Goal: Task Accomplishment & Management: Complete application form

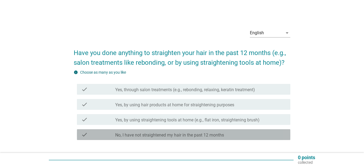
click at [172, 134] on label "No, I have not straightened my hair in the past 12 months" at bounding box center [169, 135] width 109 height 5
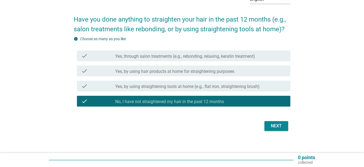
scroll to position [37, 0]
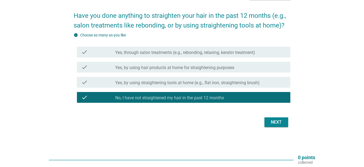
click at [211, 58] on div "check check_box_outline_blank Yes, through salon treatments (e.g., rebonding, r…" at bounding box center [182, 52] width 217 height 15
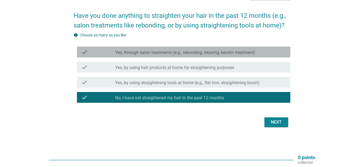
click at [221, 53] on label "Yes, through salon treatments (e.g., rebonding, relaxing, keratin treatment)" at bounding box center [185, 52] width 140 height 5
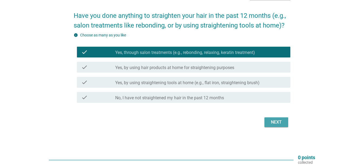
click at [277, 123] on div "Next" at bounding box center [276, 122] width 15 height 6
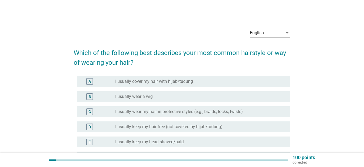
scroll to position [27, 0]
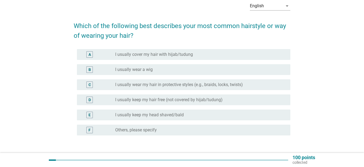
click at [226, 100] on div "radio_button_unchecked I usually keep my hair free (not covered by hijab/tudung)" at bounding box center [198, 99] width 167 height 5
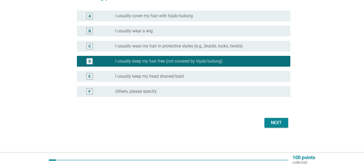
scroll to position [66, 0]
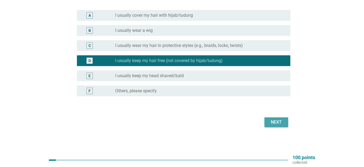
click at [282, 122] on div "Next" at bounding box center [276, 122] width 15 height 6
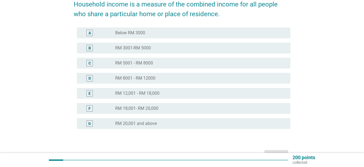
scroll to position [81, 0]
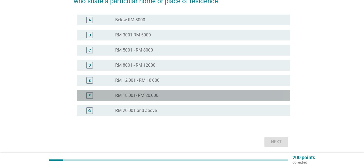
click at [171, 98] on div "radio_button_unchecked RM 18,001- RM 20,000" at bounding box center [198, 95] width 167 height 5
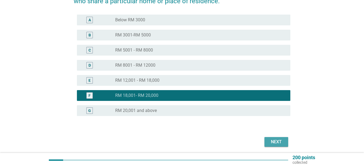
click at [272, 142] on div "Next" at bounding box center [276, 142] width 15 height 6
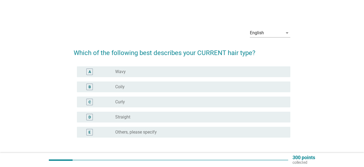
click at [162, 71] on div "radio_button_unchecked Wavy" at bounding box center [198, 71] width 167 height 5
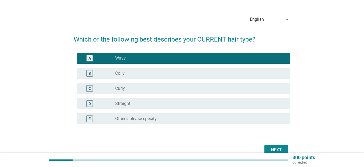
scroll to position [27, 0]
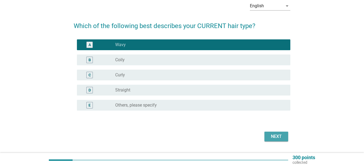
click at [267, 137] on button "Next" at bounding box center [277, 137] width 24 height 10
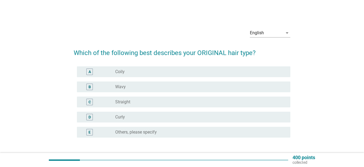
click at [137, 89] on div "radio_button_unchecked Wavy" at bounding box center [198, 86] width 167 height 5
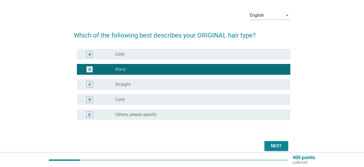
scroll to position [41, 0]
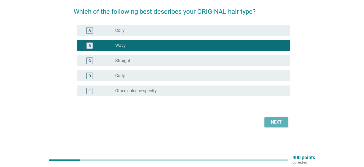
click at [286, 119] on button "Next" at bounding box center [277, 122] width 24 height 10
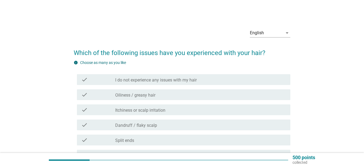
click at [165, 113] on label "Itchiness or scalp irritation" at bounding box center [140, 110] width 50 height 5
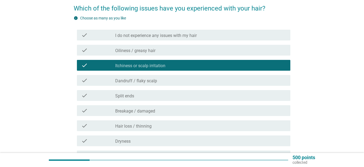
scroll to position [54, 0]
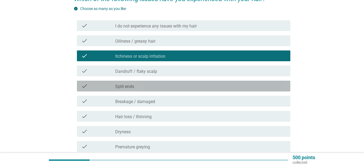
click at [152, 89] on div "check_box_outline_blank Split ends" at bounding box center [200, 86] width 171 height 6
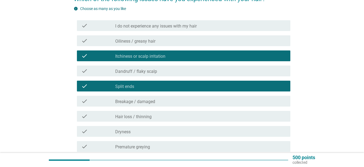
click at [164, 101] on div "check_box_outline_blank Breakage / damaged" at bounding box center [200, 101] width 171 height 6
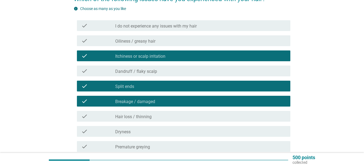
click at [164, 115] on div "check_box_outline_blank Hair loss / thinning" at bounding box center [200, 116] width 171 height 6
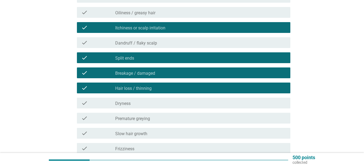
scroll to position [108, 0]
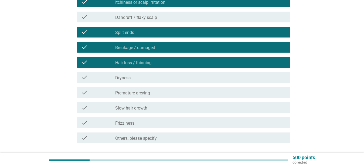
click at [158, 83] on div "check check_box_outline_blank [MEDICAL_DATA]" at bounding box center [182, 77] width 217 height 15
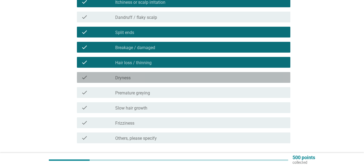
click at [156, 74] on div "check_box_outline_blank [MEDICAL_DATA]" at bounding box center [200, 77] width 171 height 6
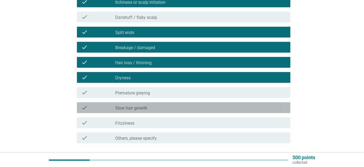
click at [156, 107] on div "check_box_outline_blank Slow hair growth" at bounding box center [200, 107] width 171 height 6
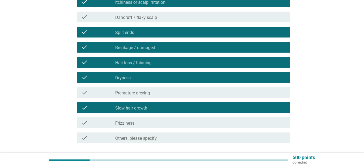
click at [151, 128] on div "check check_box_outline_blank Frizziness" at bounding box center [184, 122] width 214 height 11
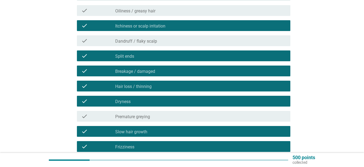
scroll to position [54, 0]
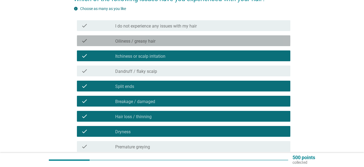
click at [156, 42] on div "check_box_outline_blank Oiliness / greasy hair" at bounding box center [200, 41] width 171 height 6
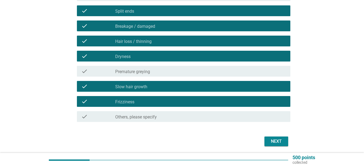
scroll to position [135, 0]
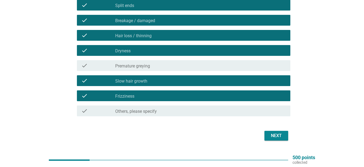
click at [277, 135] on div "Next" at bounding box center [276, 136] width 15 height 6
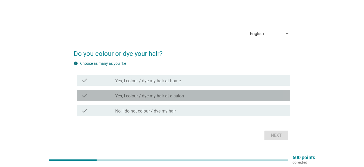
click at [188, 92] on div "check_box_outline_blank Yes, I colour / dye my hair at a salon" at bounding box center [200, 95] width 171 height 6
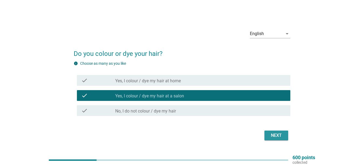
click at [274, 137] on div "Next" at bounding box center [276, 135] width 15 height 6
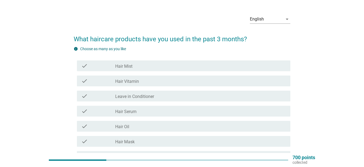
scroll to position [27, 0]
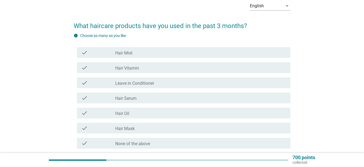
click at [154, 83] on label "Leave in Conditioner" at bounding box center [134, 83] width 39 height 5
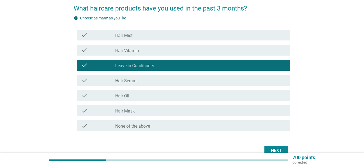
scroll to position [54, 0]
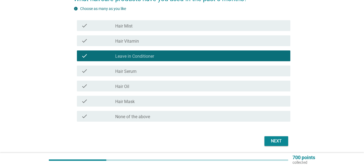
click at [271, 140] on div "Next" at bounding box center [276, 141] width 15 height 6
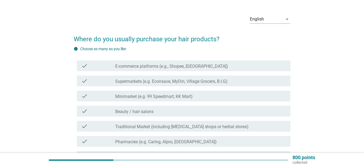
scroll to position [27, 0]
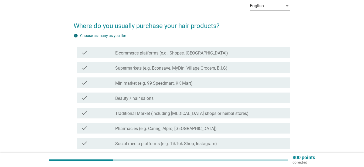
click at [222, 68] on label "Supermarkets (e.g. Econsave, MyDin, Village Grocers, B.I.G)" at bounding box center [171, 68] width 112 height 5
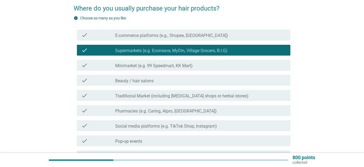
scroll to position [54, 0]
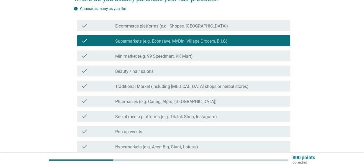
click at [190, 68] on div "check_box_outline_blank Beauty / hair salons" at bounding box center [200, 71] width 171 height 6
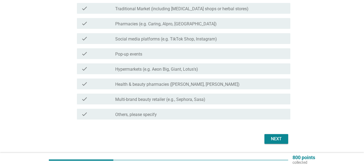
scroll to position [135, 0]
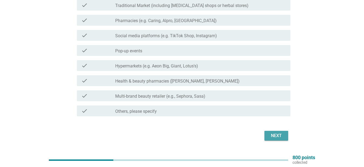
click at [283, 136] on div "Next" at bounding box center [276, 136] width 15 height 6
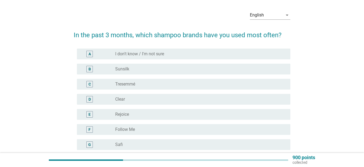
scroll to position [27, 0]
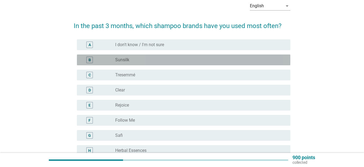
click at [168, 60] on div "radio_button_unchecked Sunsilk" at bounding box center [198, 59] width 167 height 5
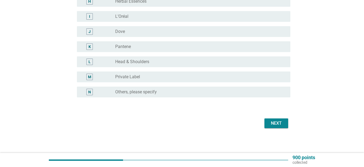
scroll to position [177, 0]
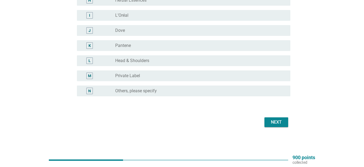
click at [276, 119] on div "Next" at bounding box center [276, 122] width 15 height 6
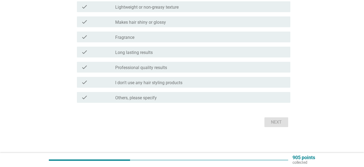
scroll to position [0, 0]
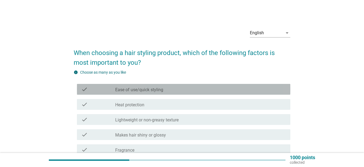
click at [159, 86] on div "check check_box_outline_blank Ease of use/quick styling" at bounding box center [184, 89] width 214 height 11
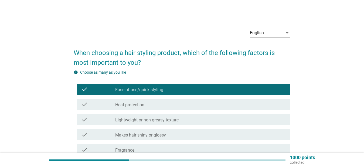
click at [167, 106] on div "check_box_outline_blank Heat protection" at bounding box center [200, 104] width 171 height 6
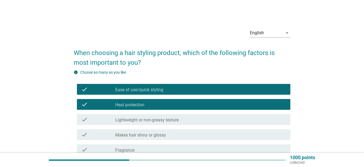
click at [163, 119] on label "Lightweight or non-greasy texture" at bounding box center [146, 119] width 63 height 5
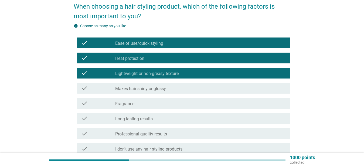
scroll to position [54, 0]
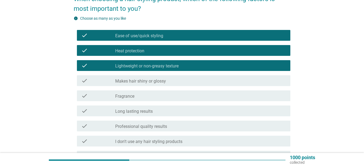
click at [152, 109] on label "Long lasting results" at bounding box center [134, 111] width 38 height 5
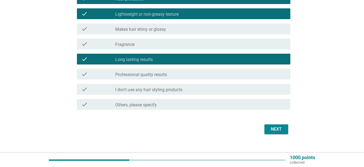
scroll to position [108, 0]
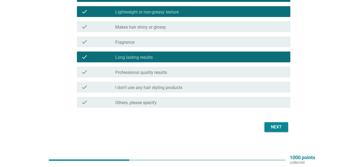
click at [276, 123] on button "Next" at bounding box center [277, 127] width 24 height 10
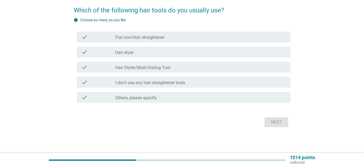
scroll to position [0, 0]
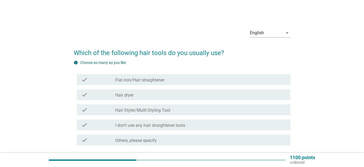
click at [199, 113] on div "check check_box_outline_blank Hair Styler/Multi-Styling Tool" at bounding box center [184, 109] width 214 height 11
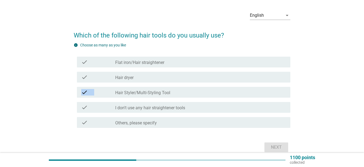
scroll to position [43, 0]
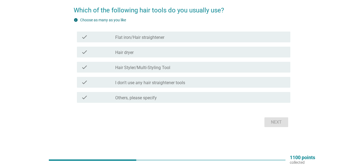
click at [194, 66] on div "check_box_outline_blank Hair Styler/Multi-Styling Tool" at bounding box center [200, 67] width 171 height 6
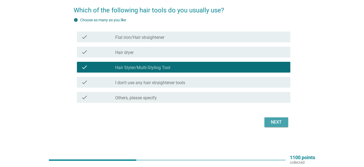
click at [276, 120] on div "Next" at bounding box center [276, 122] width 15 height 6
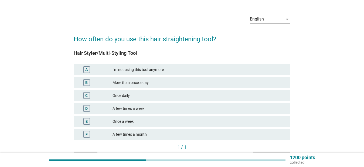
scroll to position [27, 0]
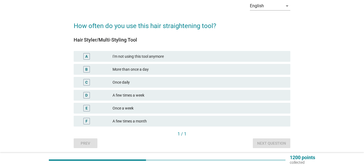
click at [147, 120] on div "A few times a month" at bounding box center [200, 121] width 174 height 6
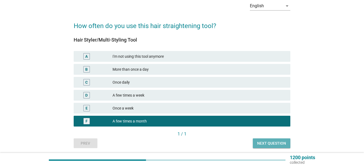
click at [267, 142] on div "Next question" at bounding box center [271, 144] width 29 height 6
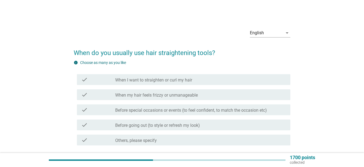
click at [191, 94] on label "When my hair feels frizzy or unmanageable" at bounding box center [156, 95] width 83 height 5
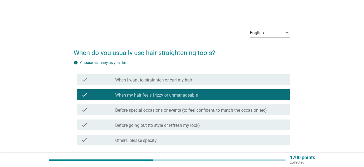
scroll to position [27, 0]
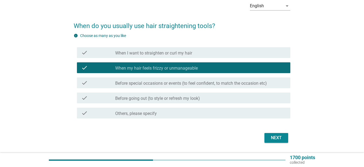
click at [274, 85] on div "check_box_outline_blank Before special occasions or events (to feel confident, …" at bounding box center [200, 83] width 171 height 6
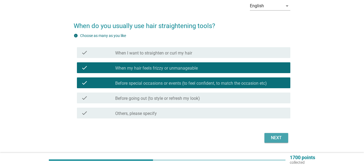
click at [284, 138] on div "Next" at bounding box center [276, 138] width 15 height 6
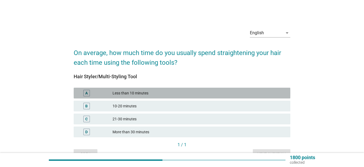
click at [163, 94] on div "Less than 10 minutes" at bounding box center [200, 93] width 174 height 6
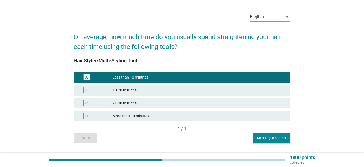
scroll to position [30, 0]
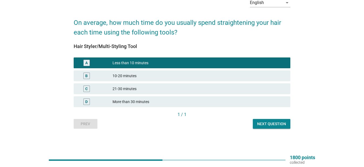
click at [283, 124] on div "Next question" at bounding box center [271, 124] width 29 height 6
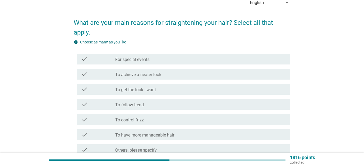
scroll to position [0, 0]
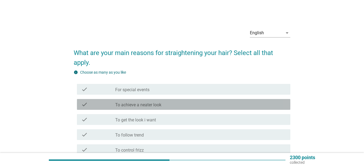
click at [182, 103] on div "check_box_outline_blank To achieve a neater look" at bounding box center [200, 104] width 171 height 6
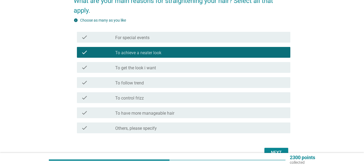
scroll to position [54, 0]
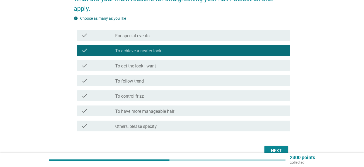
click at [192, 103] on div "check check_box_outline_blank To have more manageable hair" at bounding box center [182, 110] width 217 height 15
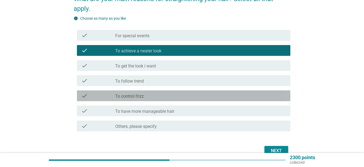
click at [195, 97] on div "check_box_outline_blank To control frizz" at bounding box center [200, 96] width 171 height 6
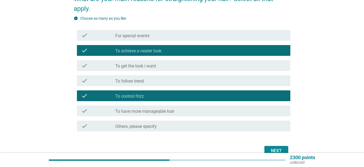
click at [197, 112] on div "check_box_outline_blank To have more manageable hair" at bounding box center [200, 111] width 171 height 6
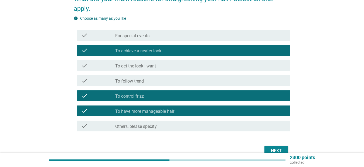
click at [275, 148] on div "Next" at bounding box center [276, 151] width 15 height 6
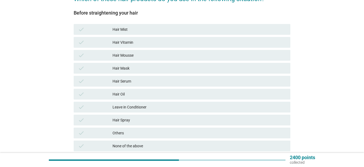
click at [147, 80] on div "Hair Serum" at bounding box center [200, 81] width 174 height 6
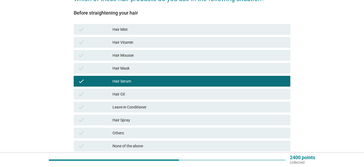
click at [148, 93] on div "Hair Oil" at bounding box center [200, 94] width 174 height 6
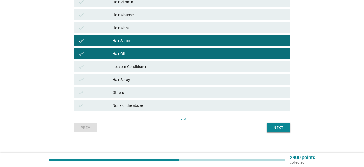
scroll to position [98, 0]
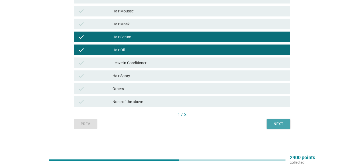
click at [279, 128] on button "Next" at bounding box center [279, 124] width 24 height 10
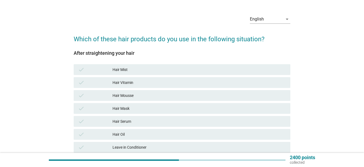
scroll to position [27, 0]
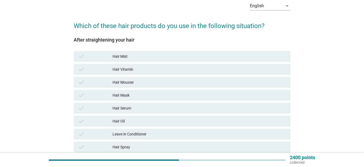
click at [152, 55] on div "Hair Mist" at bounding box center [200, 56] width 174 height 6
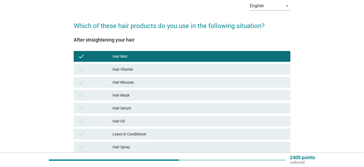
click at [154, 71] on div "Hair Vitamin" at bounding box center [200, 69] width 174 height 6
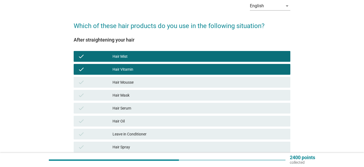
click at [165, 88] on div "check Hair Mousse" at bounding box center [182, 82] width 219 height 13
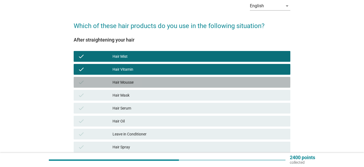
click at [167, 82] on div "Hair Mousse" at bounding box center [200, 82] width 174 height 6
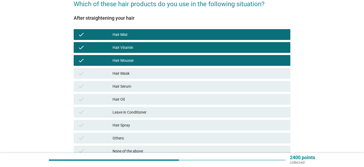
scroll to position [81, 0]
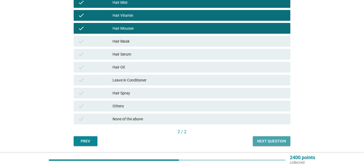
click at [276, 141] on div "Next question" at bounding box center [271, 142] width 29 height 6
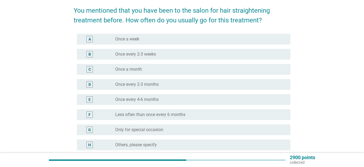
scroll to position [54, 0]
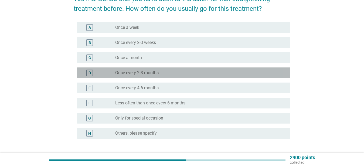
click at [156, 76] on div "D radio_button_unchecked Once every 2-3 months" at bounding box center [184, 72] width 214 height 11
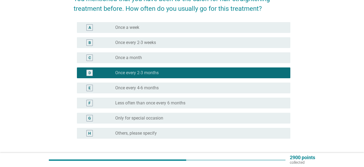
scroll to position [96, 0]
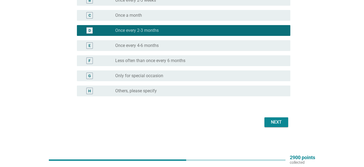
click at [173, 16] on div "radio_button_unchecked Once a month" at bounding box center [198, 15] width 167 height 5
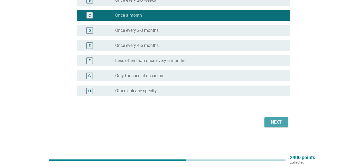
click at [274, 118] on button "Next" at bounding box center [277, 122] width 24 height 10
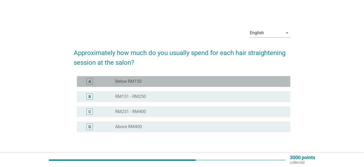
click at [162, 79] on div "radio_button_unchecked Below RM150" at bounding box center [198, 81] width 167 height 5
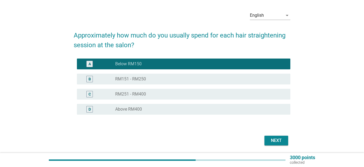
scroll to position [27, 0]
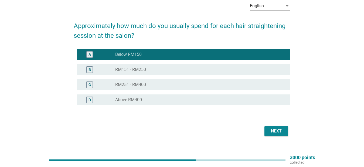
click at [278, 133] on div "Next" at bounding box center [276, 131] width 15 height 6
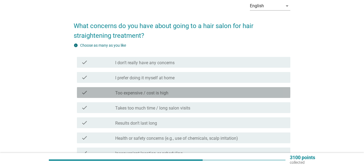
click at [152, 92] on label "Too expensive / cost is high" at bounding box center [141, 92] width 53 height 5
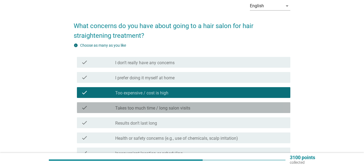
click at [181, 107] on label "Takes too much time / long salon visits" at bounding box center [152, 108] width 75 height 5
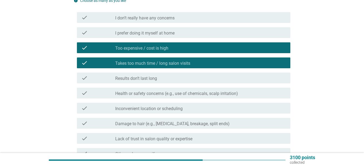
scroll to position [81, 0]
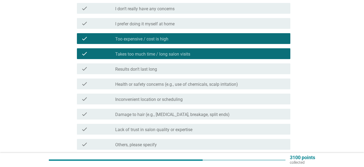
click at [245, 85] on div "check_box_outline_blank Health or safety concerns (e.g., use of chemicals, scal…" at bounding box center [200, 84] width 171 height 6
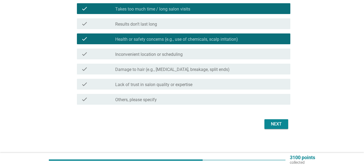
scroll to position [128, 0]
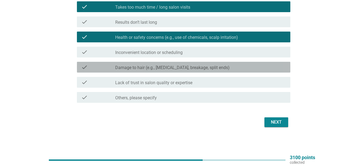
click at [226, 69] on div "check_box_outline_blank Damage to hair (e.g., [MEDICAL_DATA], breakage, split e…" at bounding box center [200, 67] width 171 height 6
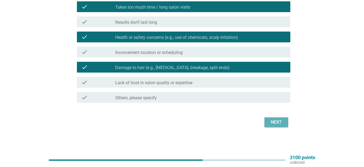
click at [277, 122] on div "Next" at bounding box center [276, 122] width 15 height 6
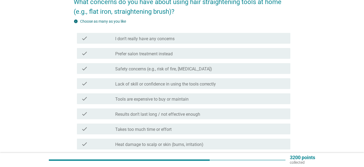
scroll to position [54, 0]
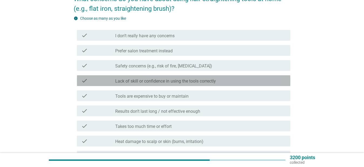
click at [174, 81] on label "Lack of skill or confidence in using the tools correctly" at bounding box center [165, 81] width 101 height 5
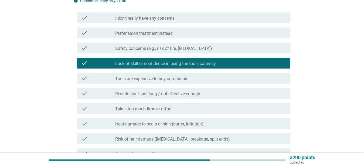
scroll to position [81, 0]
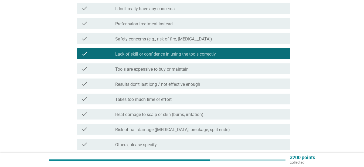
click at [172, 84] on label "Results don’t last long / not effective enough" at bounding box center [157, 84] width 85 height 5
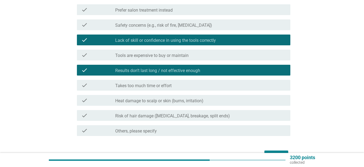
scroll to position [108, 0]
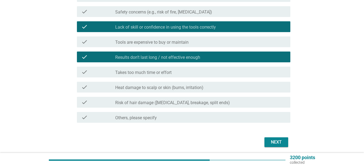
click at [186, 75] on div "check_box_outline_blank Takes too much time or effort" at bounding box center [200, 72] width 171 height 6
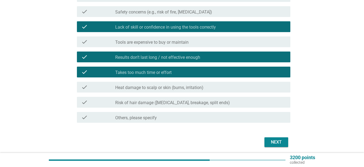
click at [205, 103] on label "Risk of hair damage ([MEDICAL_DATA], breakage, split ends)" at bounding box center [172, 102] width 115 height 5
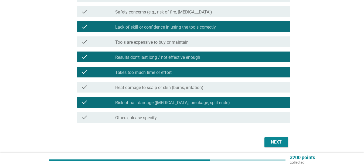
click at [215, 90] on div "check_box_outline_blank Heat damage to scalp or skin (burns, irritation)" at bounding box center [200, 87] width 171 height 6
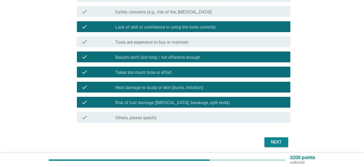
click at [284, 147] on div "Next" at bounding box center [182, 142] width 217 height 13
click at [284, 143] on button "Next" at bounding box center [277, 142] width 24 height 10
click at [284, 143] on div "Next" at bounding box center [182, 142] width 217 height 13
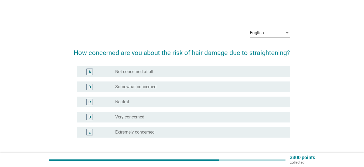
click at [161, 120] on div "D radio_button_unchecked Very concerned" at bounding box center [184, 117] width 214 height 11
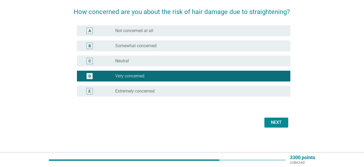
scroll to position [41, 0]
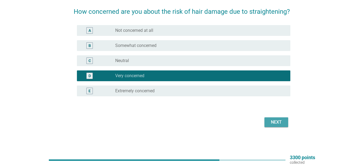
click at [279, 123] on div "Next" at bounding box center [276, 122] width 15 height 6
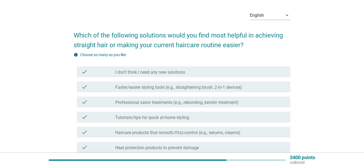
scroll to position [27, 0]
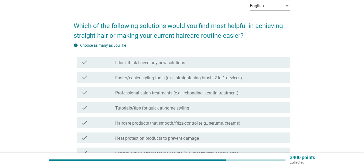
click at [183, 81] on div "check check_box_outline_blank Faster/easier styling tools (e.g., straightening …" at bounding box center [184, 77] width 214 height 11
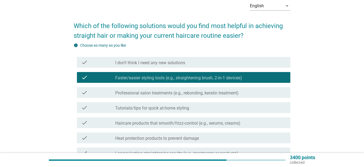
click at [186, 92] on label "Professional salon treatments (e.g., rebonding, keratin treatment)" at bounding box center [176, 92] width 123 height 5
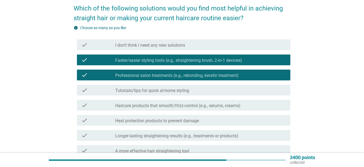
scroll to position [54, 0]
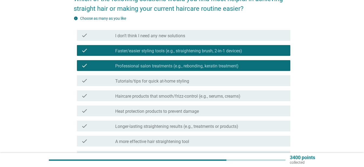
click at [206, 95] on label "Haircare products that smooth/frizz-control (e.g., serums, creams)" at bounding box center [177, 96] width 125 height 5
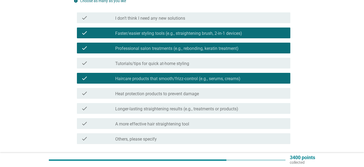
scroll to position [81, 0]
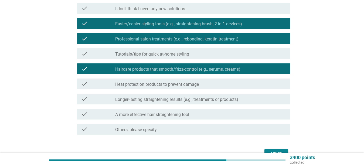
click at [176, 90] on div "check check_box_outline_blank Heat protection products to prevent damage" at bounding box center [182, 83] width 217 height 15
click at [236, 99] on label "Longer-lasting straightening results (e.g., treatments or products)" at bounding box center [176, 99] width 123 height 5
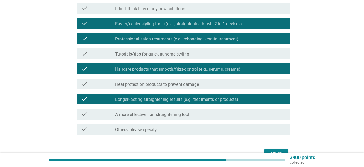
scroll to position [108, 0]
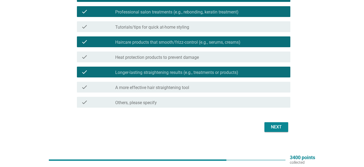
click at [277, 121] on div "Next" at bounding box center [182, 127] width 217 height 13
click at [279, 129] on div "Next" at bounding box center [276, 127] width 15 height 6
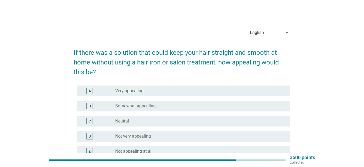
scroll to position [0, 0]
click at [162, 103] on div "radio_button_unchecked Somewhat appealing" at bounding box center [200, 106] width 171 height 6
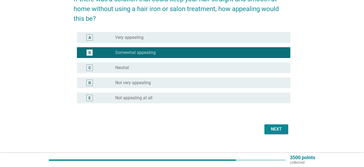
scroll to position [54, 0]
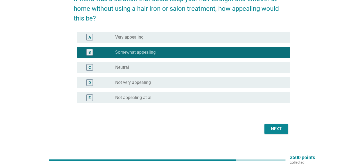
click at [287, 132] on button "Next" at bounding box center [277, 129] width 24 height 10
click at [287, 132] on div "Next" at bounding box center [182, 129] width 217 height 13
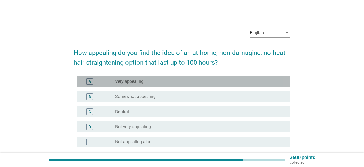
click at [159, 81] on div "radio_button_unchecked Very appealing" at bounding box center [198, 81] width 167 height 5
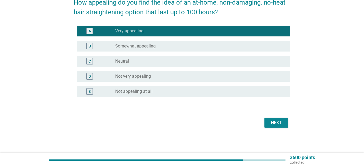
scroll to position [51, 0]
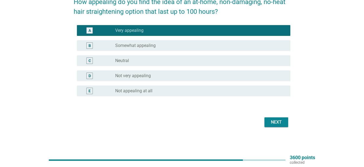
click at [285, 119] on button "Next" at bounding box center [277, 122] width 24 height 10
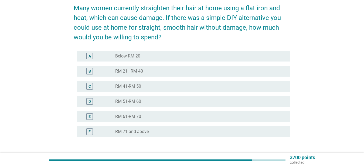
scroll to position [54, 0]
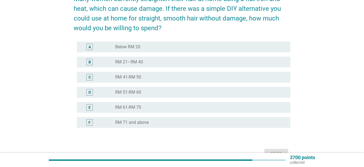
click at [120, 123] on label "RM 71 and above" at bounding box center [131, 122] width 33 height 5
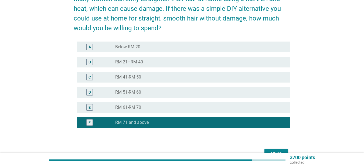
click at [136, 106] on label "RM 61-RM 70" at bounding box center [128, 107] width 26 height 5
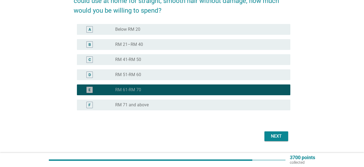
scroll to position [81, 0]
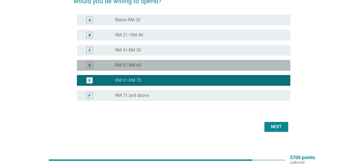
click at [151, 67] on div "radio_button_unchecked RM 51-RM 60" at bounding box center [198, 65] width 167 height 5
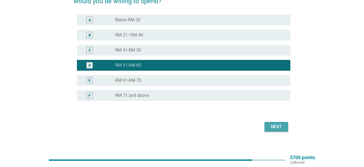
click at [277, 129] on div "Next" at bounding box center [276, 127] width 15 height 6
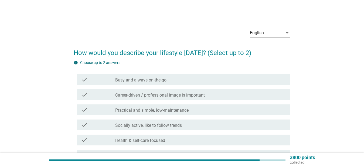
click at [174, 80] on div "check_box_outline_blank Busy and always on-the-go" at bounding box center [200, 79] width 171 height 6
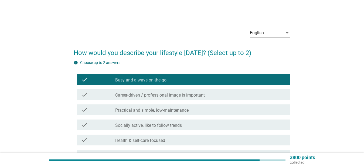
scroll to position [27, 0]
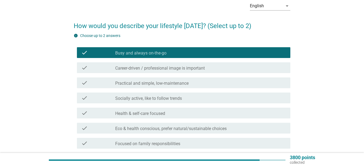
click at [192, 84] on div "check_box_outline_blank Practical and simple, low-maintenance" at bounding box center [200, 83] width 171 height 6
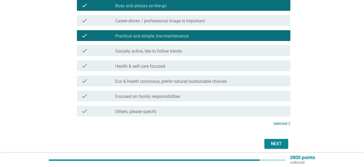
scroll to position [81, 0]
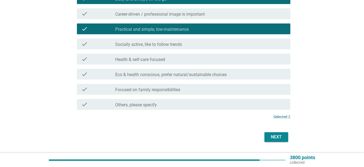
click at [189, 74] on label "Eco & health conscious, prefer natural/sustainable choices" at bounding box center [171, 74] width 112 height 5
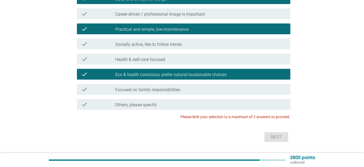
click at [235, 78] on div "check check_box Eco & health conscious, prefer natural/sustainable choices" at bounding box center [184, 74] width 214 height 11
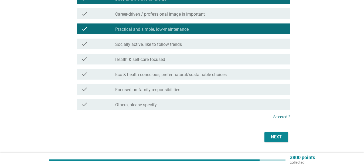
click at [275, 138] on div "Next" at bounding box center [276, 137] width 15 height 6
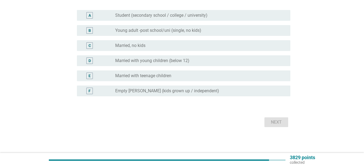
scroll to position [0, 0]
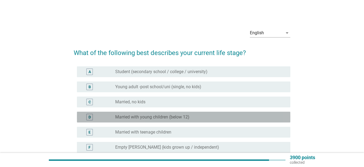
click at [177, 119] on label "Married with young children (below 12)" at bounding box center [152, 116] width 74 height 5
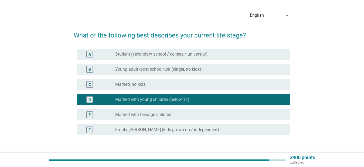
scroll to position [27, 0]
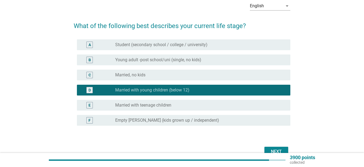
click at [277, 149] on div "Next" at bounding box center [276, 151] width 15 height 6
click at [277, 149] on div "Next" at bounding box center [182, 151] width 217 height 13
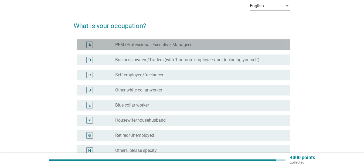
click at [177, 45] on label "PEM (Professional, Executive, Manager)" at bounding box center [153, 44] width 76 height 5
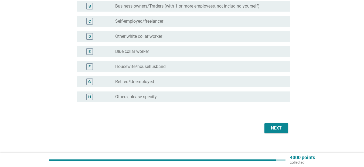
scroll to position [87, 0]
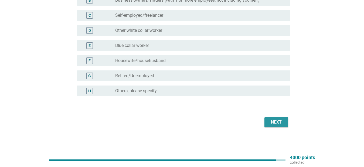
click at [280, 122] on div "Next" at bounding box center [276, 122] width 15 height 6
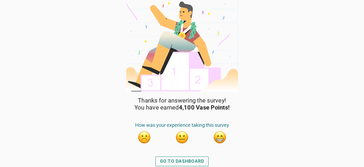
scroll to position [4, 0]
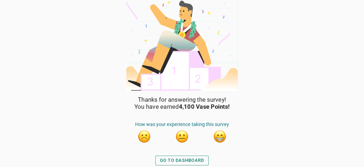
click at [220, 139] on button "button" at bounding box center [219, 136] width 13 height 13
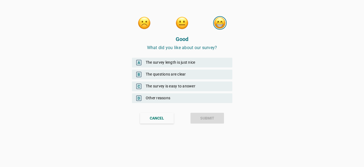
click at [199, 60] on div "A The survey length is just nice" at bounding box center [182, 63] width 100 height 10
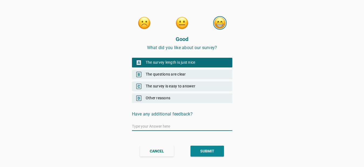
click at [212, 73] on div "B The questions are clear" at bounding box center [182, 75] width 100 height 10
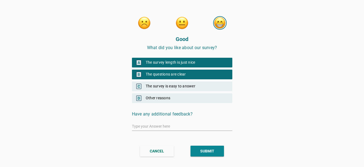
click at [201, 88] on div "C The survey is easy to answer" at bounding box center [182, 87] width 100 height 10
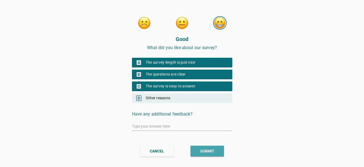
click at [214, 149] on div "SUBMIT" at bounding box center [207, 151] width 14 height 6
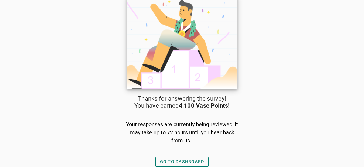
scroll to position [6, 0]
